Goal: Task Accomplishment & Management: Complete application form

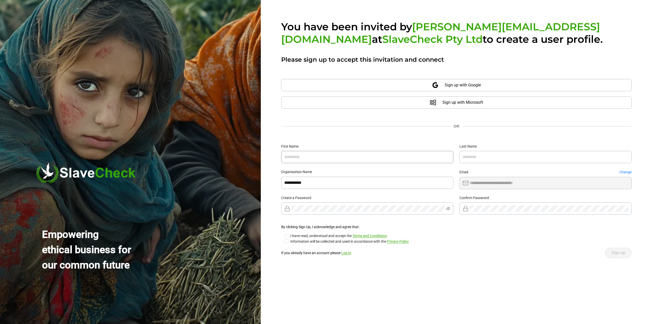
click at [301, 160] on input "text" at bounding box center [367, 157] width 172 height 12
type input "******"
type input "*****"
click at [321, 179] on input "**********" at bounding box center [367, 182] width 172 height 12
type input "**********"
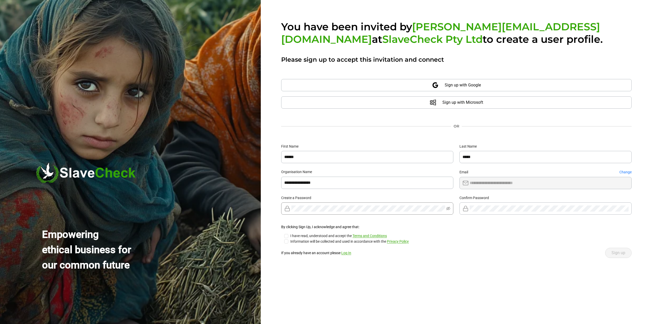
click at [305, 205] on span at bounding box center [367, 208] width 172 height 12
click at [612, 252] on span "Sign up" at bounding box center [618, 252] width 14 height 6
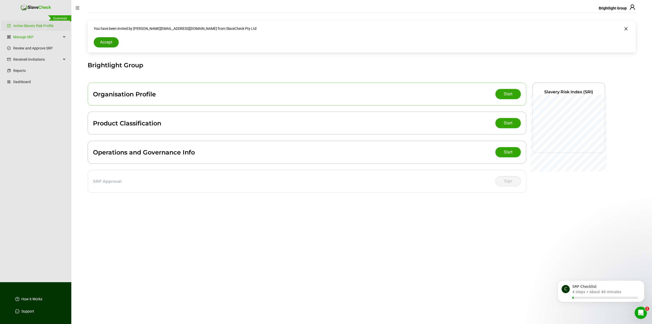
click at [105, 41] on span "Accept" at bounding box center [106, 42] width 12 height 6
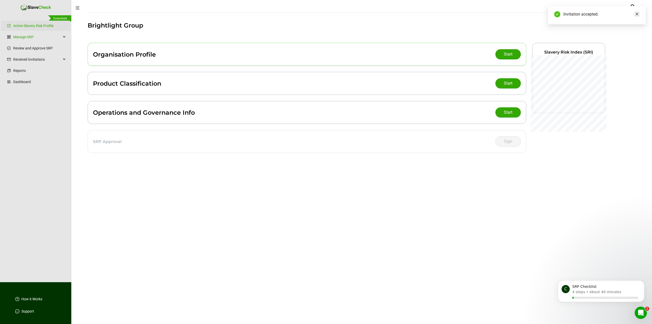
click at [637, 13] on icon "close" at bounding box center [637, 14] width 4 height 4
click at [641, 282] on button "Dismiss notification" at bounding box center [642, 281] width 7 height 7
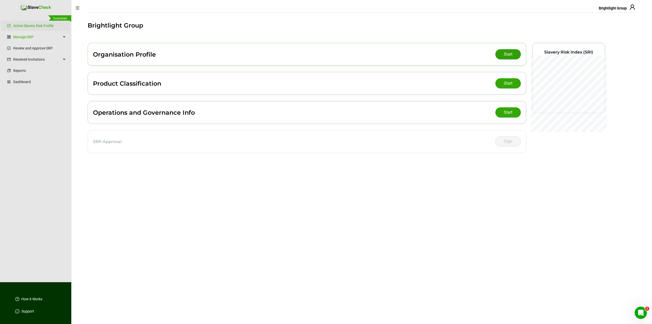
click at [506, 55] on span "Start" at bounding box center [507, 54] width 9 height 6
click at [147, 83] on div "Product Classification" at bounding box center [127, 83] width 68 height 7
click at [510, 85] on span "Start" at bounding box center [507, 83] width 9 height 6
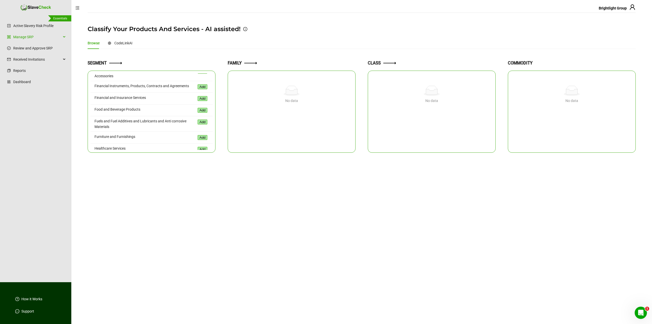
scroll to position [178, 0]
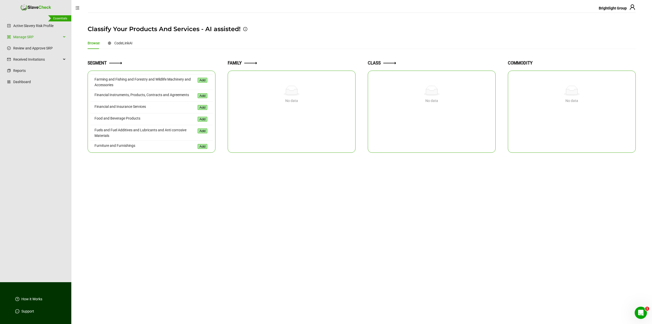
click at [116, 105] on div "Financial and Insurance Services" at bounding box center [145, 107] width 102 height 7
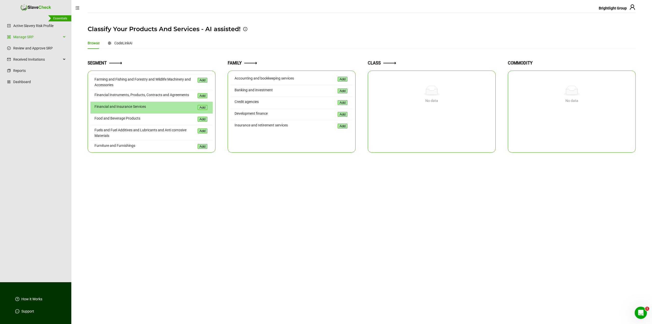
click at [250, 91] on div "Banking and investment" at bounding box center [285, 90] width 102 height 7
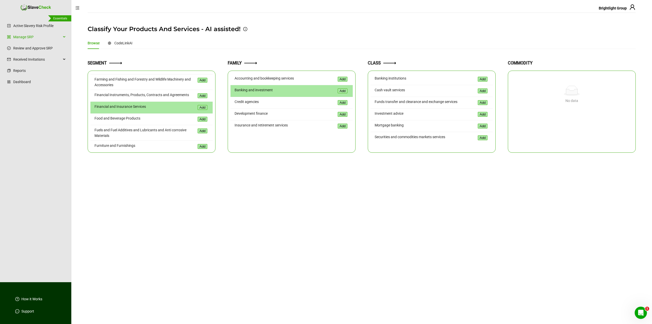
click at [380, 114] on div "Investment advice" at bounding box center [425, 113] width 102 height 7
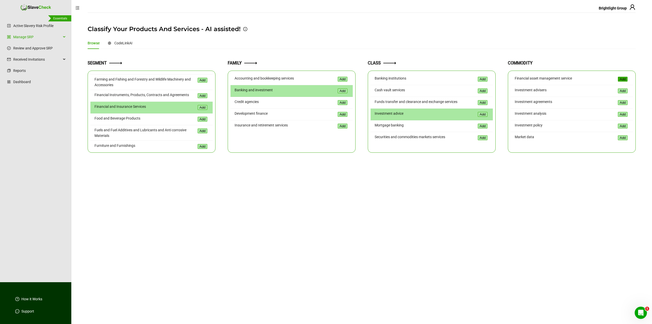
click at [623, 79] on button "Add" at bounding box center [623, 79] width 10 height 5
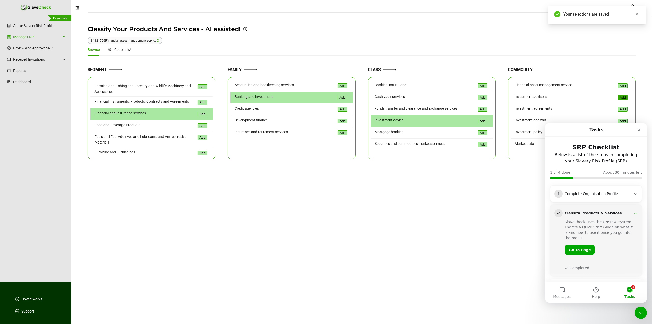
scroll to position [0, 0]
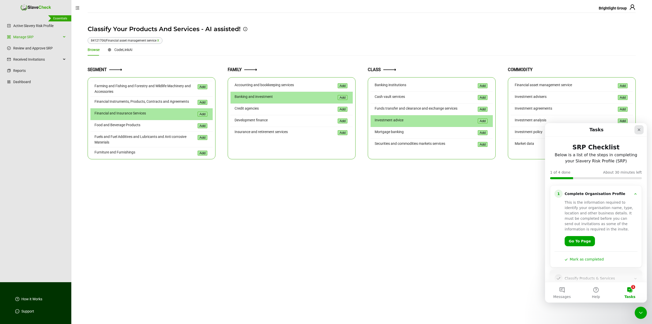
click at [637, 129] on icon "Close" at bounding box center [639, 130] width 4 height 4
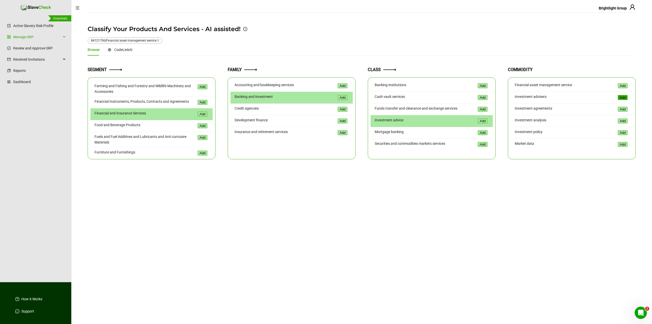
click at [621, 97] on button "Add" at bounding box center [623, 97] width 10 height 5
click at [622, 132] on button "Add" at bounding box center [623, 132] width 10 height 5
click at [626, 144] on button "Add" at bounding box center [623, 144] width 10 height 5
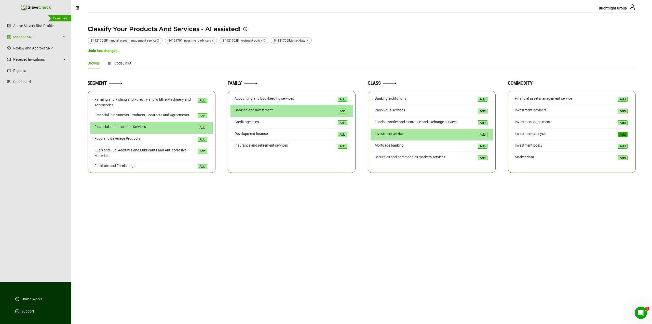
click at [621, 135] on button "Add" at bounding box center [623, 134] width 10 height 5
click at [17, 35] on link "Manage SRP" at bounding box center [37, 37] width 48 height 10
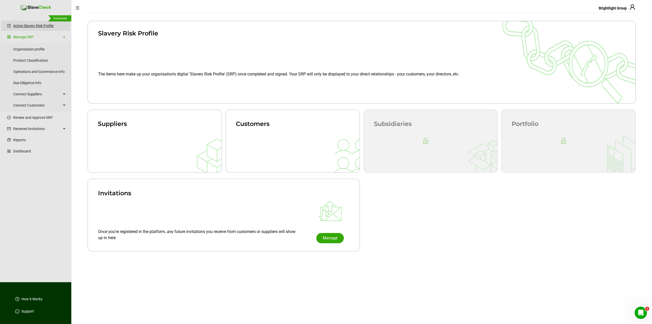
click at [17, 25] on link "Active Slavery Risk Profile" at bounding box center [33, 26] width 40 height 10
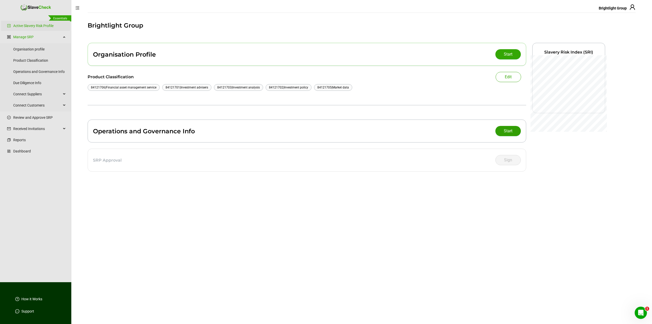
click at [502, 132] on button "Start" at bounding box center [507, 131] width 25 height 10
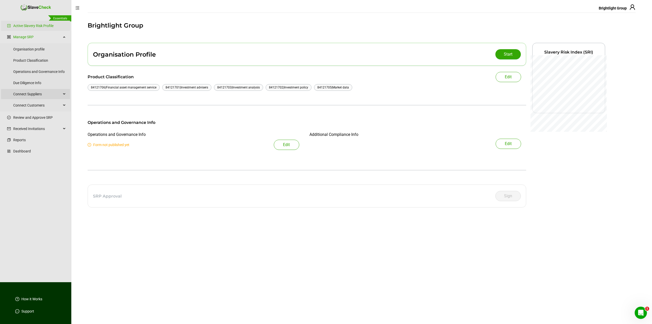
click at [22, 95] on span "Connect Suppliers" at bounding box center [37, 94] width 48 height 10
click at [27, 107] on link "Prepare Suppliers" at bounding box center [42, 106] width 47 height 10
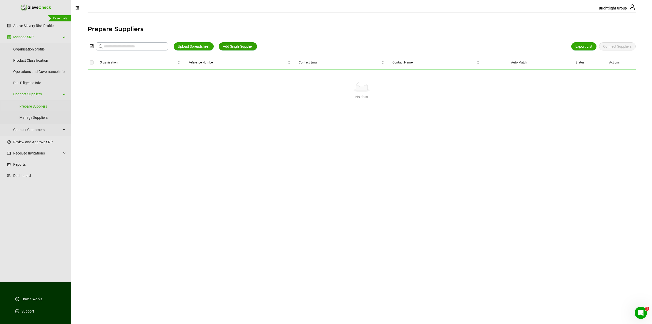
click at [235, 46] on span "Add Single Supplier" at bounding box center [238, 47] width 30 height 6
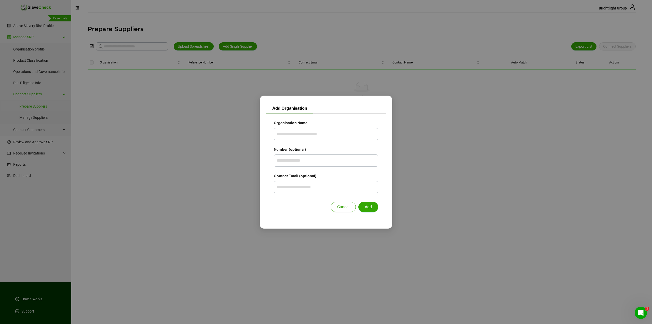
click at [341, 206] on span "Cancel" at bounding box center [343, 207] width 12 height 6
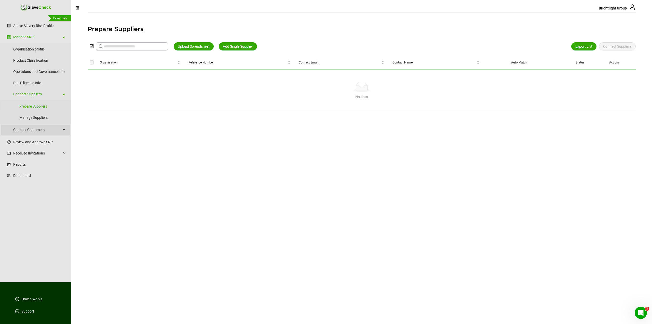
click at [31, 128] on span "Connect Customers" at bounding box center [37, 129] width 48 height 10
click at [30, 143] on link "Prepare Customers" at bounding box center [42, 142] width 47 height 10
click at [35, 153] on link "Manage Customers" at bounding box center [42, 153] width 47 height 10
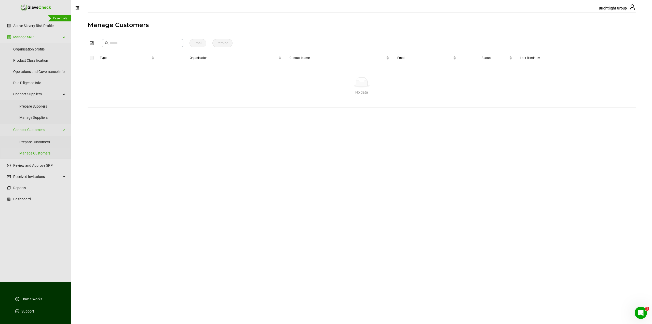
click at [28, 154] on link "Manage Customers" at bounding box center [42, 153] width 47 height 10
click at [17, 164] on link "Review and Approve SRP" at bounding box center [39, 165] width 53 height 10
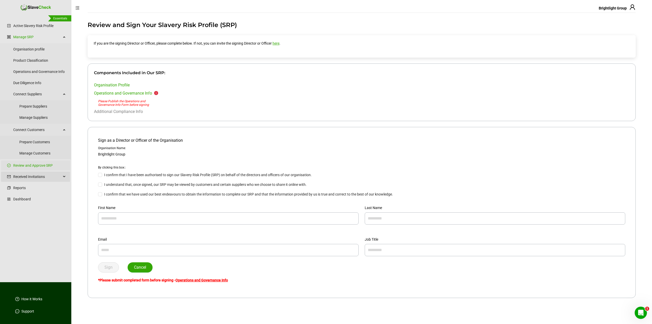
click at [21, 176] on span "Received Invitations" at bounding box center [37, 176] width 48 height 10
click at [25, 189] on link "Manage Invitations" at bounding box center [39, 189] width 53 height 10
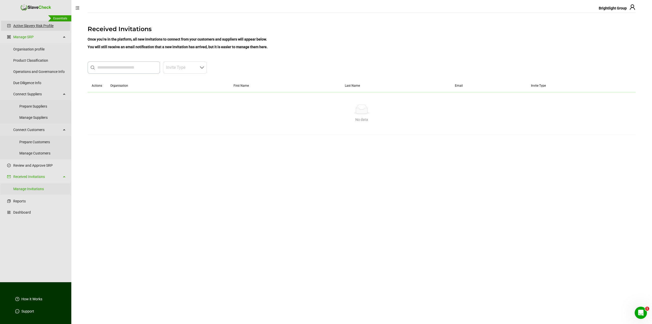
click at [39, 27] on link "Active Slavery Risk Profile" at bounding box center [33, 26] width 40 height 10
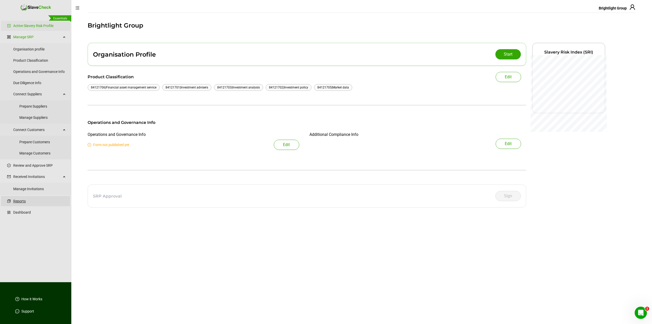
click at [18, 202] on link "Reports" at bounding box center [39, 201] width 53 height 10
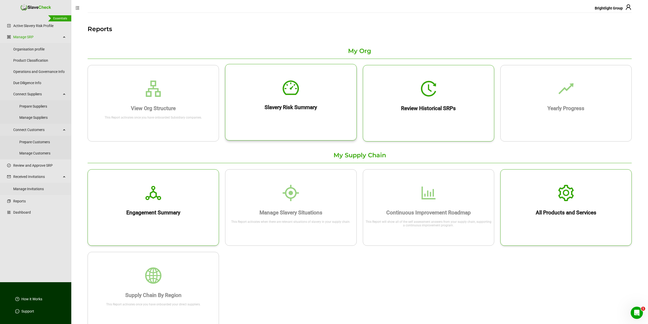
click at [328, 119] on div "Slavery Risk Summary" at bounding box center [290, 102] width 131 height 76
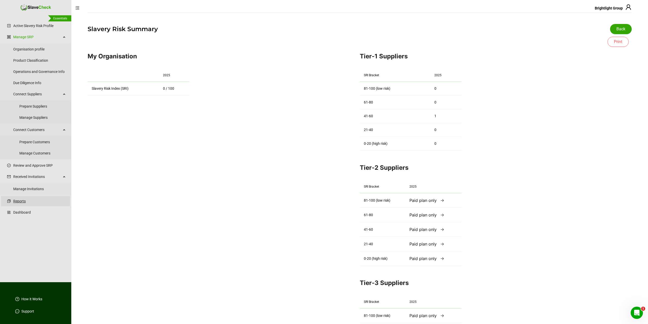
click at [20, 201] on link "Reports" at bounding box center [39, 201] width 53 height 10
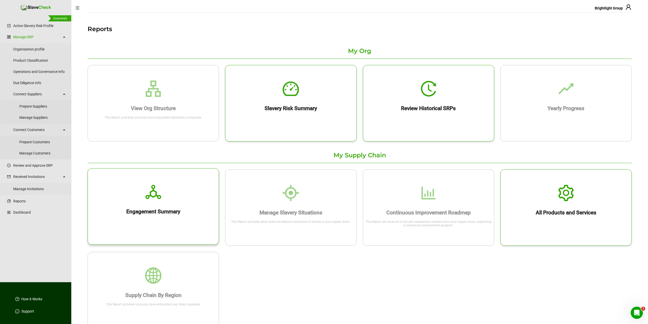
scroll to position [8, 0]
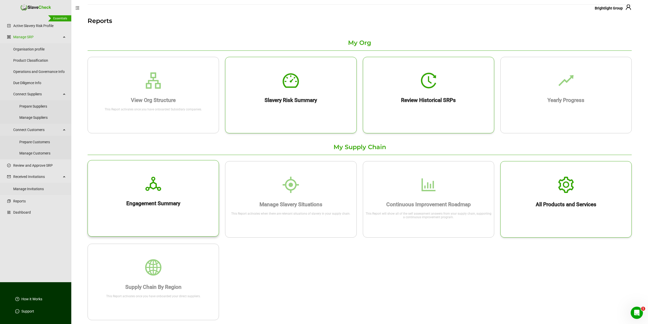
click at [181, 190] on div at bounding box center [153, 176] width 131 height 32
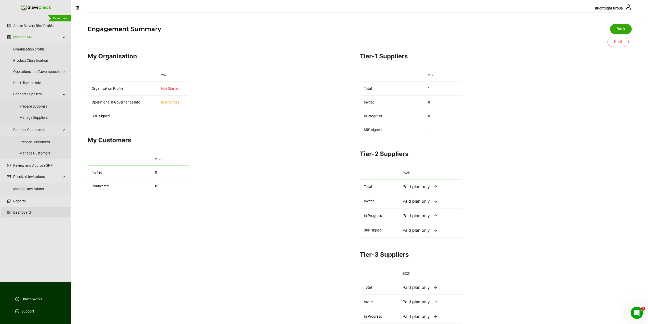
click at [20, 213] on link "Dashboard" at bounding box center [39, 212] width 53 height 10
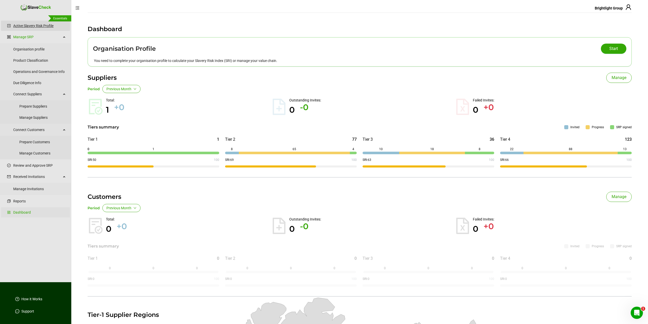
click at [13, 27] on link "Active Slavery Risk Profile" at bounding box center [33, 26] width 40 height 10
